Goal: Task Accomplishment & Management: Use online tool/utility

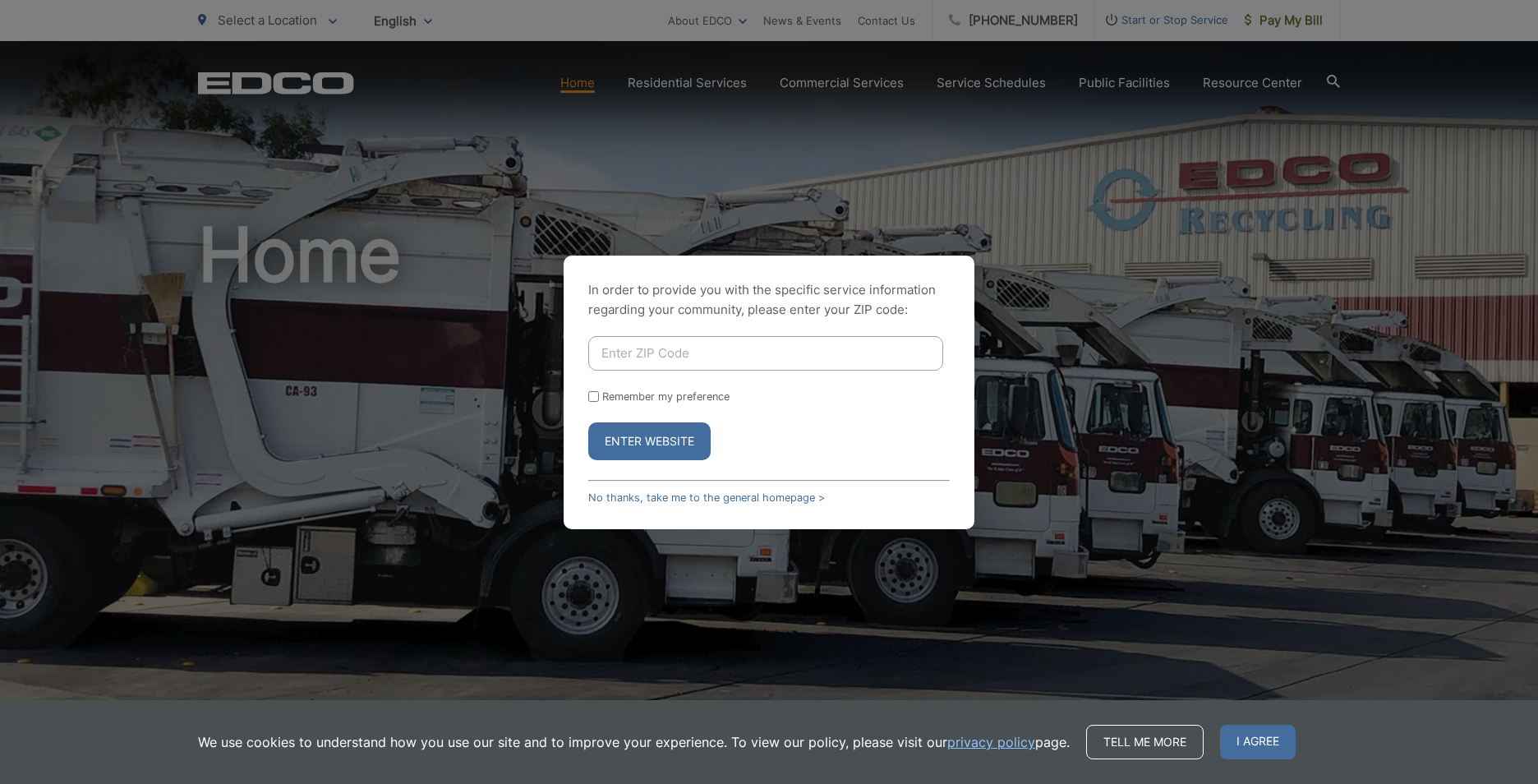
click at [712, 350] on input "Enter ZIP Code" at bounding box center [765, 354] width 355 height 35
type input "90620"
click at [662, 447] on button "Enter Website" at bounding box center [649, 441] width 123 height 38
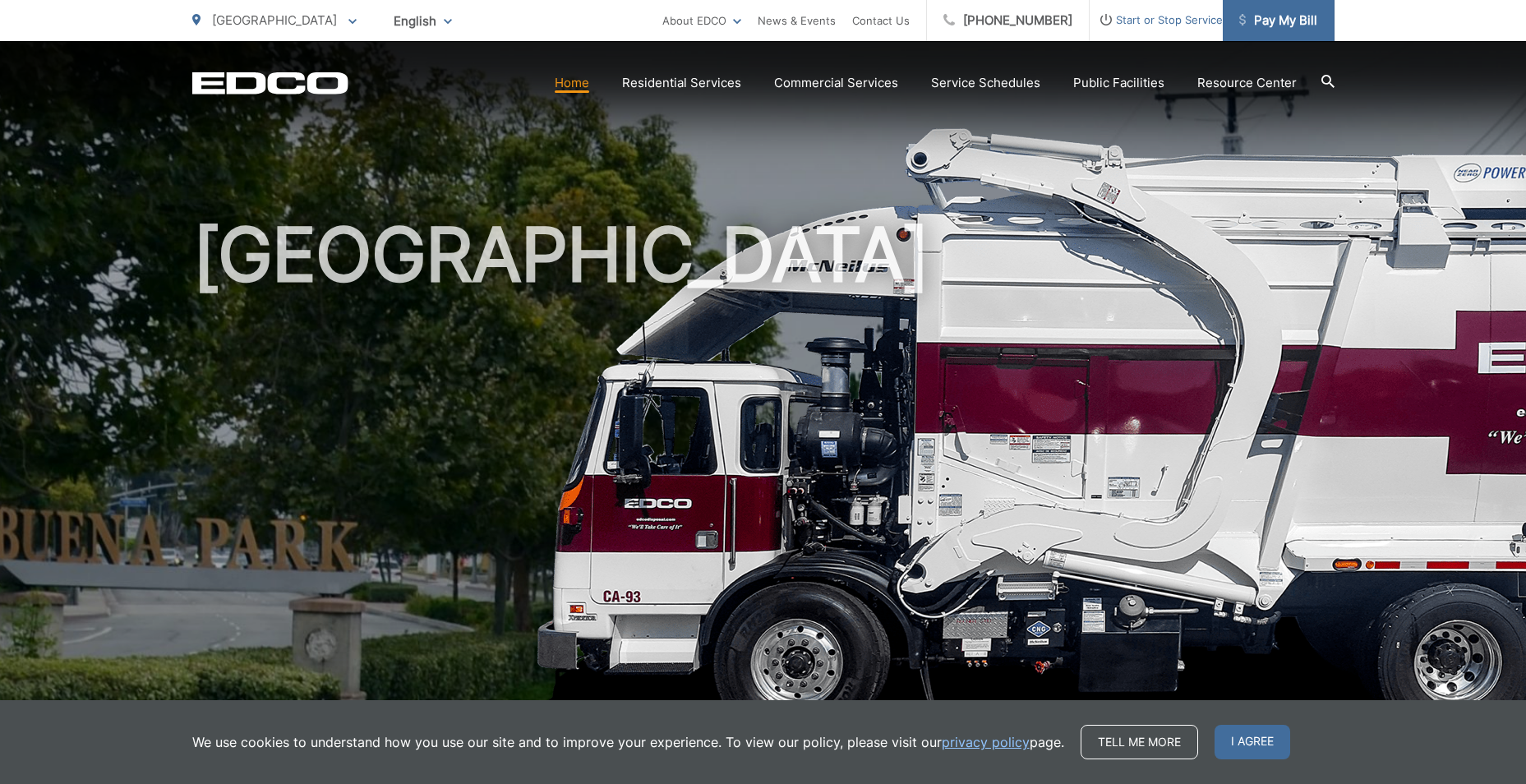
click at [1274, 28] on span "Pay My Bill" at bounding box center [1278, 20] width 78 height 20
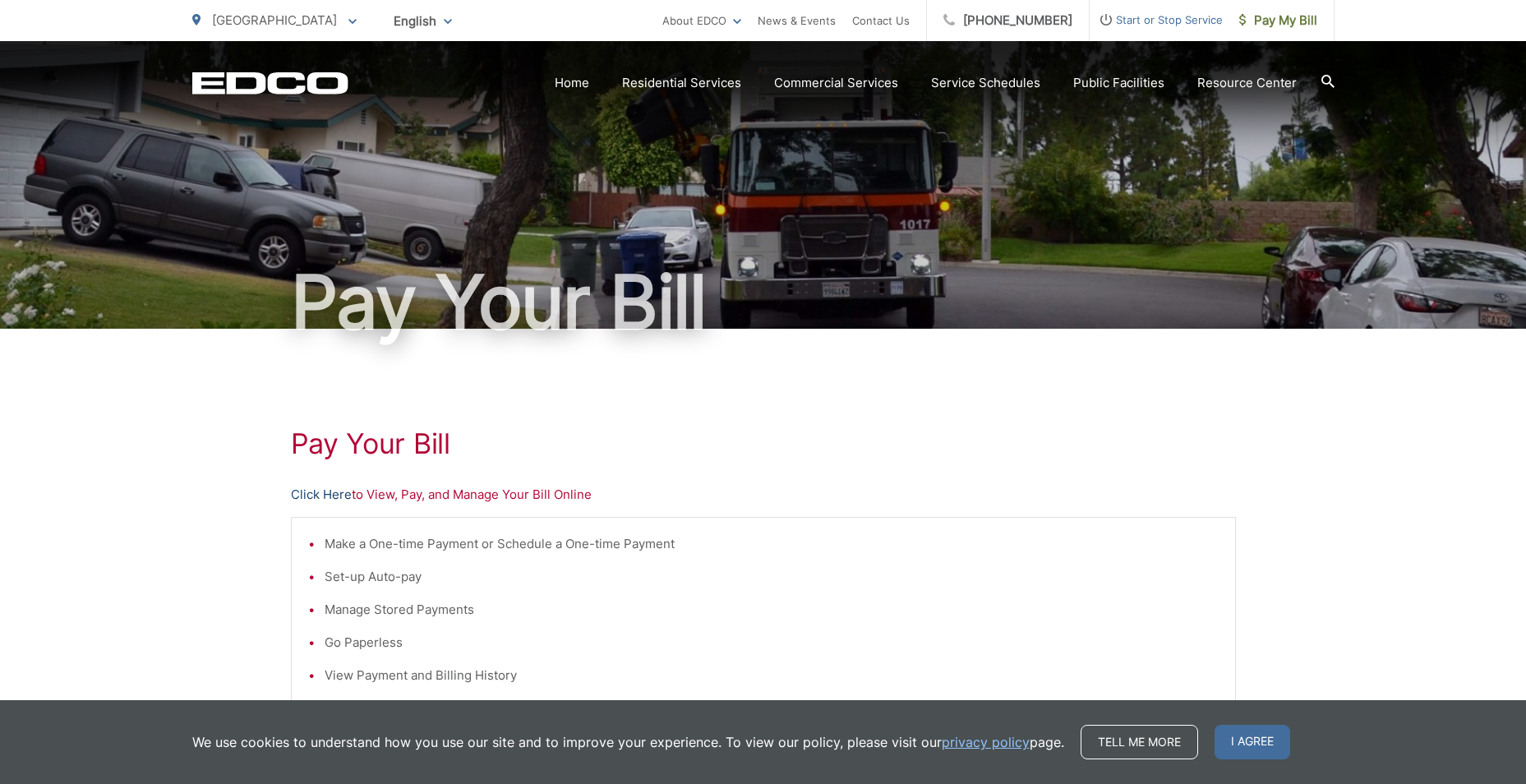
click at [342, 494] on link "Click Here" at bounding box center [321, 494] width 61 height 20
